Goal: Task Accomplishment & Management: Use online tool/utility

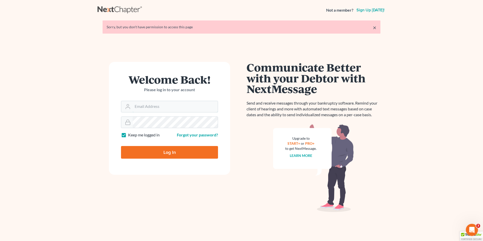
type input "[PERSON_NAME][EMAIL_ADDRESS][DOMAIN_NAME]"
click at [175, 154] on input "Log In" at bounding box center [169, 152] width 97 height 13
type input "Thinking..."
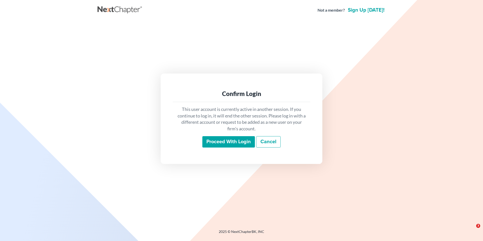
click at [219, 140] on input "Proceed with login" at bounding box center [229, 142] width 53 height 12
